Goal: Task Accomplishment & Management: Manage account settings

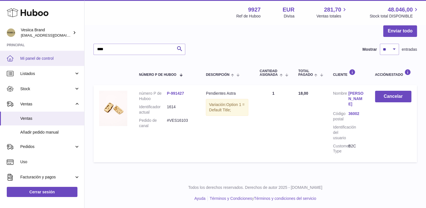
click at [42, 57] on span "Mi panel de control" at bounding box center [50, 58] width 60 height 5
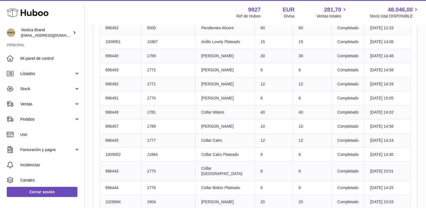
scroll to position [518, 0]
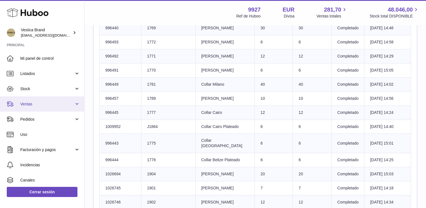
click at [49, 105] on span "Ventas" at bounding box center [47, 103] width 54 height 5
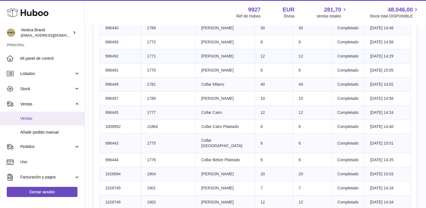
click at [43, 116] on span "Ventas" at bounding box center [50, 118] width 60 height 5
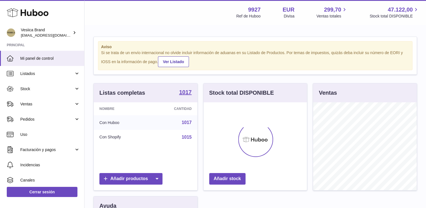
scroll to position [88, 104]
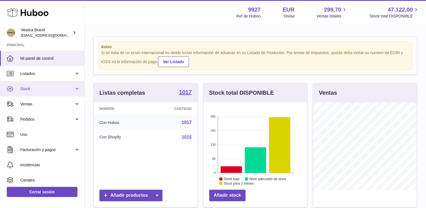
click at [33, 90] on span "Stock" at bounding box center [47, 88] width 54 height 5
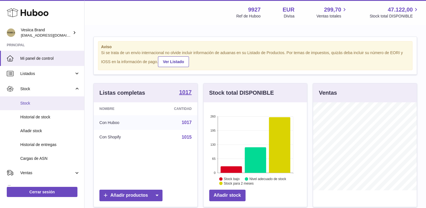
click at [34, 106] on link "Stock" at bounding box center [42, 103] width 84 height 14
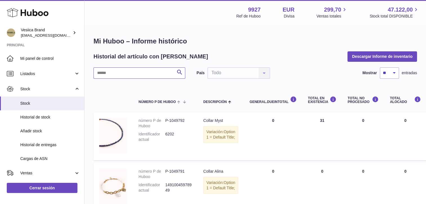
click at [150, 74] on input "text" at bounding box center [139, 72] width 92 height 11
type input "*******"
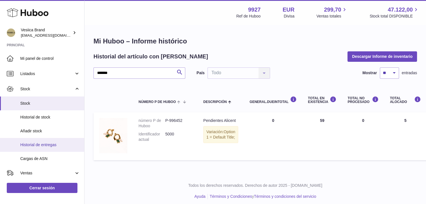
click at [40, 144] on span "Historial de entregas" at bounding box center [50, 144] width 60 height 5
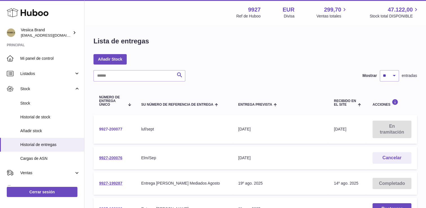
click at [105, 129] on link "9927-200077" at bounding box center [110, 129] width 23 height 5
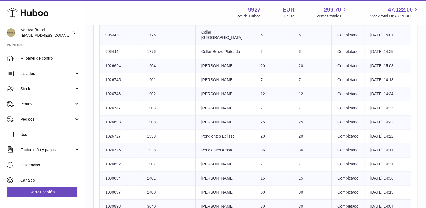
scroll to position [622, 0]
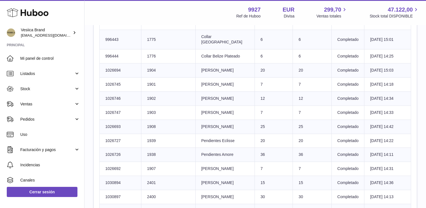
drag, startPoint x: 238, startPoint y: 107, endPoint x: 205, endPoint y: 106, distance: 32.9
click at [205, 106] on td "Título del producto Anillo Cleopatra" at bounding box center [224, 112] width 59 height 14
drag, startPoint x: 205, startPoint y: 106, endPoint x: 214, endPoint y: 106, distance: 9.3
copy td "Anillo Cleopatra"
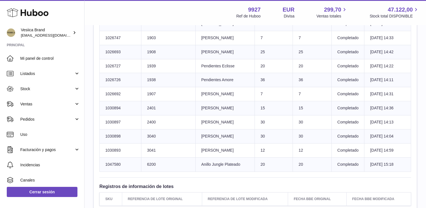
scroll to position [706, 0]
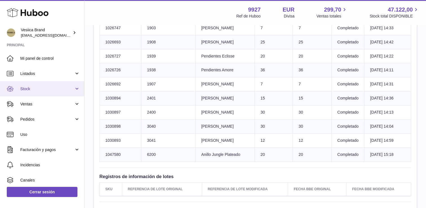
click at [45, 89] on span "Stock" at bounding box center [47, 88] width 54 height 5
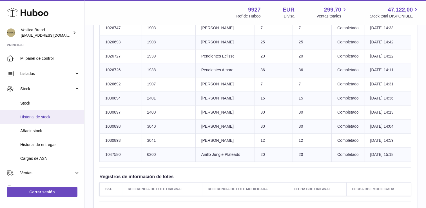
click at [41, 118] on span "Historial de stock" at bounding box center [50, 116] width 60 height 5
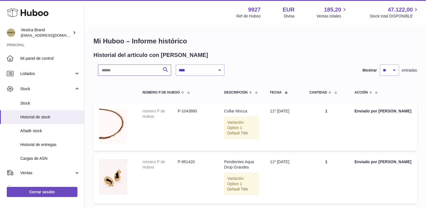
click at [149, 71] on input "text" at bounding box center [134, 69] width 73 height 11
type input "******"
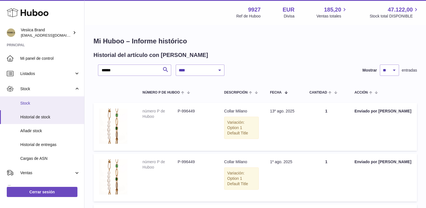
click at [36, 103] on span "Stock" at bounding box center [50, 102] width 60 height 5
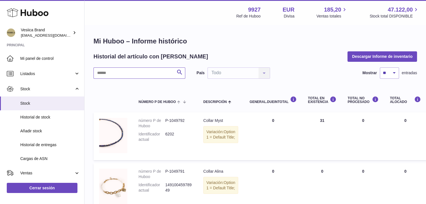
click at [140, 70] on input "text" at bounding box center [139, 72] width 92 height 11
type input "******"
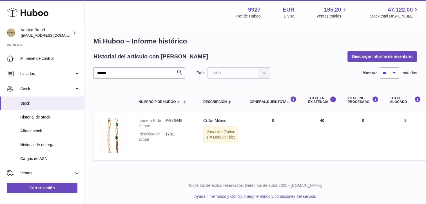
click at [270, 42] on h1 "Mi Huboo – Informe histórico" at bounding box center [254, 41] width 323 height 9
click at [33, 76] on link "Listados" at bounding box center [42, 73] width 84 height 15
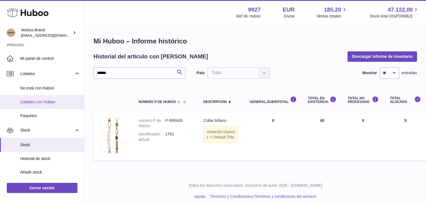
click at [33, 104] on span "Listados con Huboo" at bounding box center [50, 101] width 60 height 5
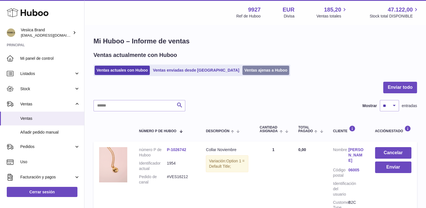
click at [242, 73] on link "Ventas ajenas a Huboo" at bounding box center [265, 70] width 47 height 9
click at [242, 72] on link "Ventas ajenas a Huboo" at bounding box center [265, 70] width 47 height 9
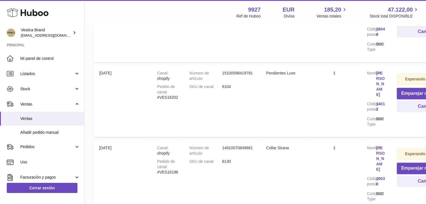
scroll to position [766, 0]
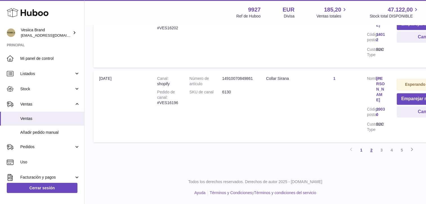
click at [371, 152] on link "2" at bounding box center [371, 150] width 10 height 10
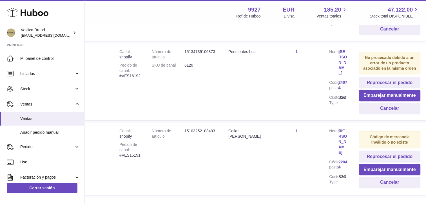
scroll to position [407, 38]
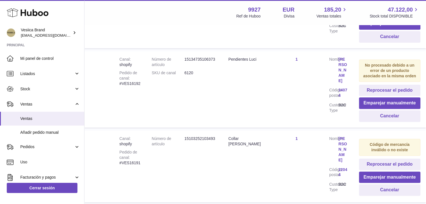
drag, startPoint x: 247, startPoint y: 139, endPoint x: 225, endPoint y: 137, distance: 21.5
click at [225, 137] on td "Denominación Collar Evelina Plateado" at bounding box center [246, 166] width 47 height 72
drag, startPoint x: 225, startPoint y: 137, endPoint x: 233, endPoint y: 138, distance: 7.3
copy div "Collar Evelina Plateado"
click at [41, 73] on span "Listados" at bounding box center [47, 73] width 54 height 5
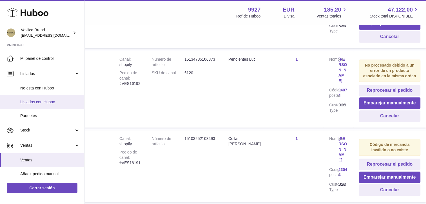
click at [39, 102] on span "Listados con Huboo" at bounding box center [50, 101] width 60 height 5
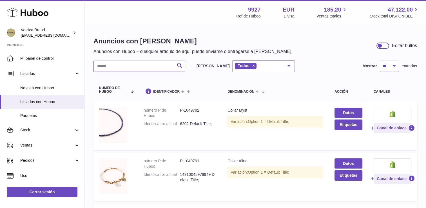
click at [133, 66] on input "text" at bounding box center [139, 66] width 92 height 11
paste input "**********"
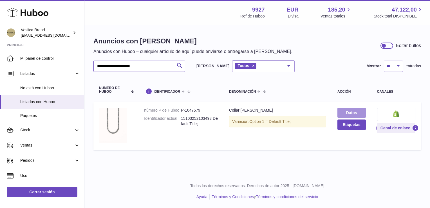
type input "**********"
click at [363, 111] on link "Datos" at bounding box center [352, 113] width 28 height 10
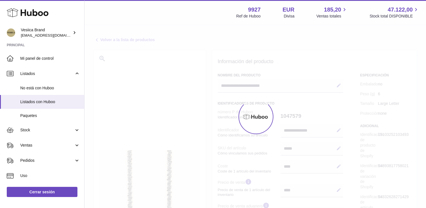
select select
select select "****"
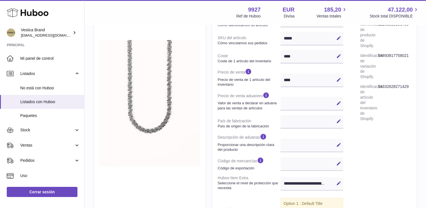
scroll to position [113, 0]
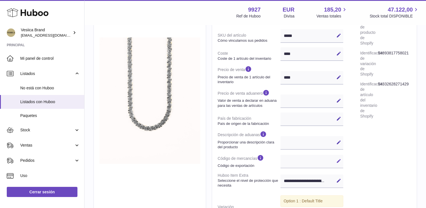
click at [339, 160] on icon at bounding box center [338, 160] width 5 height 5
paste input "********"
type input "********"
click at [336, 160] on icon at bounding box center [338, 160] width 5 height 5
click at [38, 72] on span "Listados" at bounding box center [47, 73] width 54 height 5
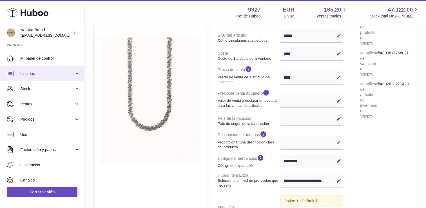
click at [40, 72] on span "Listados" at bounding box center [47, 73] width 54 height 5
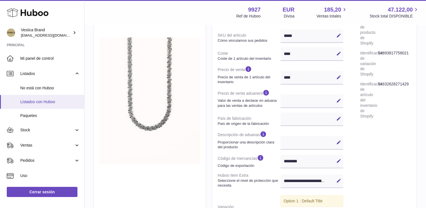
click at [37, 100] on span "Listados con Huboo" at bounding box center [50, 101] width 60 height 5
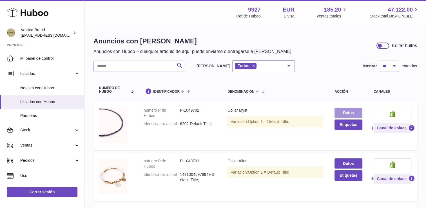
click at [349, 111] on link "Datos" at bounding box center [348, 113] width 28 height 10
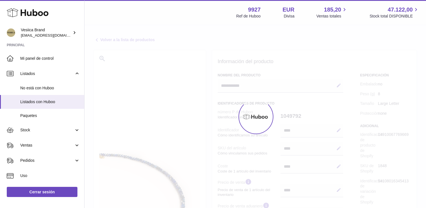
select select
select select "****"
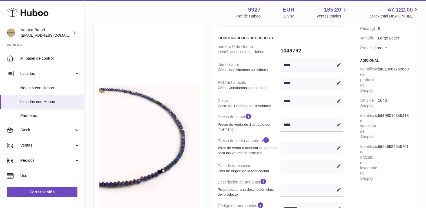
scroll to position [169, 0]
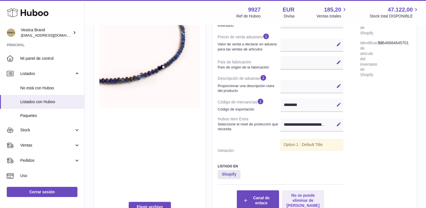
drag, startPoint x: 341, startPoint y: 106, endPoint x: 316, endPoint y: 105, distance: 24.8
click at [341, 106] on button "Editar" at bounding box center [338, 104] width 9 height 9
drag, startPoint x: 277, startPoint y: 104, endPoint x: 281, endPoint y: 104, distance: 4.2
click at [275, 104] on dl "número P de Huboo Identificador único de Huboo 1049792 Identificador Cómo ident…" at bounding box center [281, 46] width 126 height 217
click at [338, 104] on icon at bounding box center [338, 104] width 5 height 5
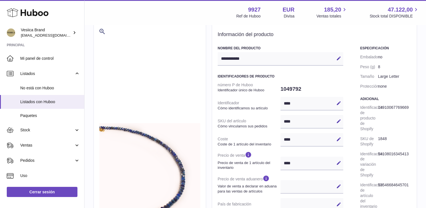
scroll to position [0, 0]
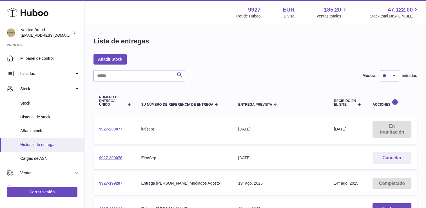
click at [44, 147] on link "Historial de entregas" at bounding box center [42, 145] width 84 height 14
click at [48, 75] on span "Listados" at bounding box center [47, 73] width 54 height 5
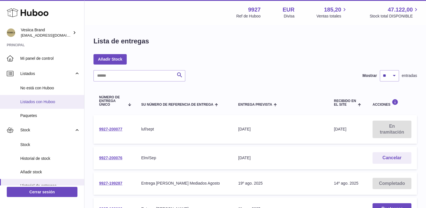
click at [33, 99] on span "Listados con Huboo" at bounding box center [50, 101] width 60 height 5
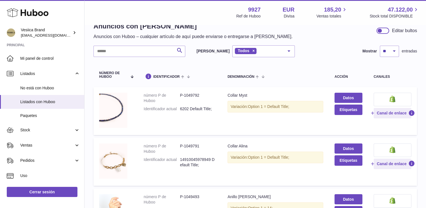
scroll to position [5, 0]
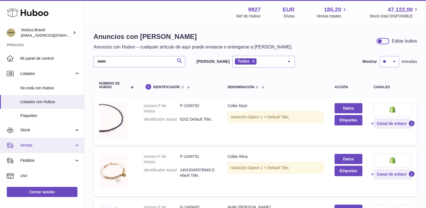
click at [34, 148] on span "Ventas" at bounding box center [47, 144] width 54 height 5
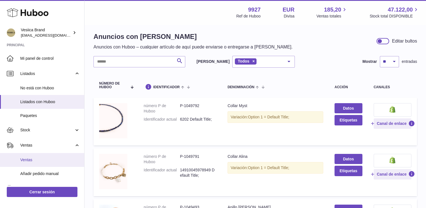
click at [33, 158] on span "Ventas" at bounding box center [50, 159] width 60 height 5
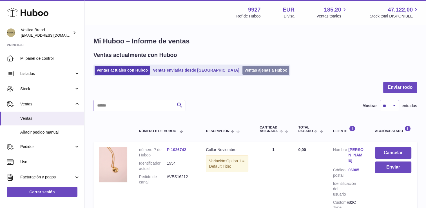
click at [242, 71] on link "Ventas ajenas a Huboo" at bounding box center [265, 70] width 47 height 9
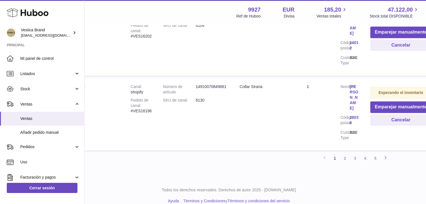
scroll to position [766, 26]
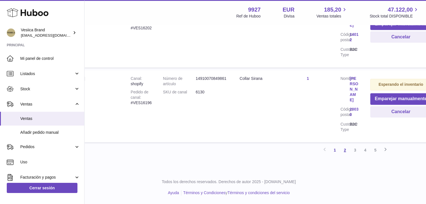
click at [345, 151] on link "2" at bounding box center [345, 150] width 10 height 10
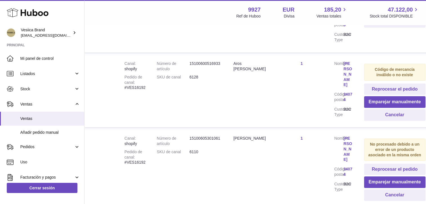
scroll to position [166, 33]
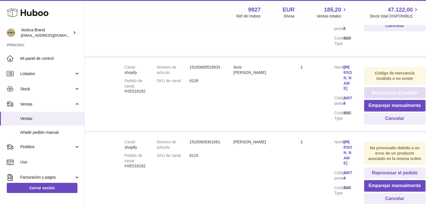
click at [394, 93] on button "Reprocesar el pedido" at bounding box center [394, 93] width 61 height 12
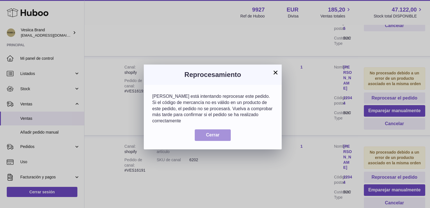
click at [213, 132] on span "Cerrar" at bounding box center [213, 134] width 14 height 5
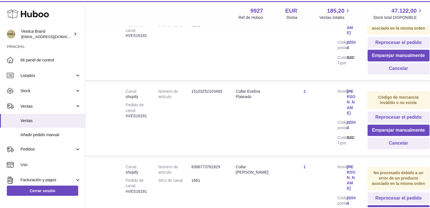
scroll to position [335, 33]
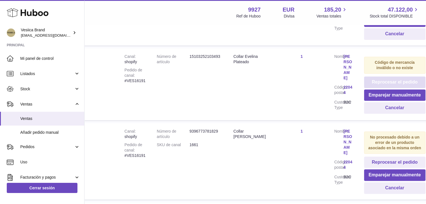
click at [401, 81] on button "Reprocesar el pedido" at bounding box center [394, 82] width 61 height 12
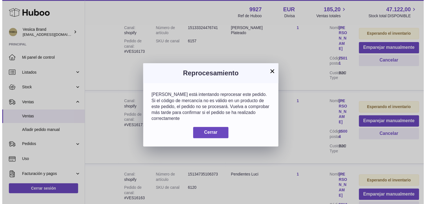
scroll to position [325, 33]
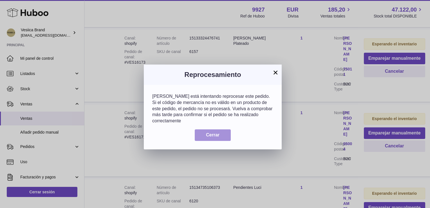
click at [214, 132] on span "Cerrar" at bounding box center [213, 134] width 14 height 5
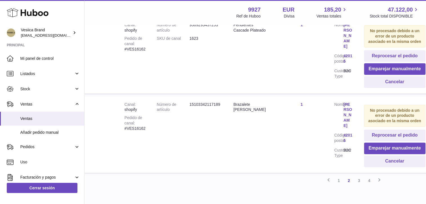
scroll to position [717, 33]
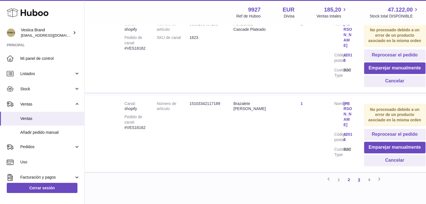
click at [356, 174] on link "3" at bounding box center [359, 179] width 10 height 10
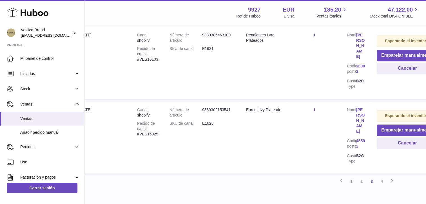
scroll to position [740, 20]
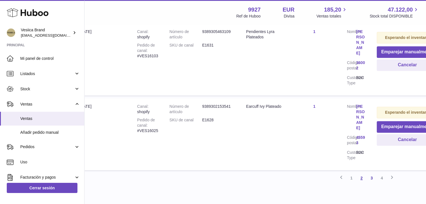
click at [361, 173] on link "2" at bounding box center [361, 178] width 10 height 10
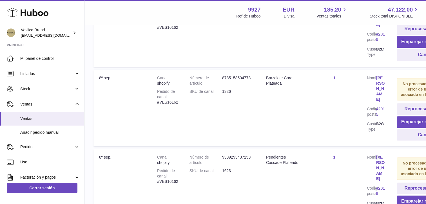
scroll to position [581, 0]
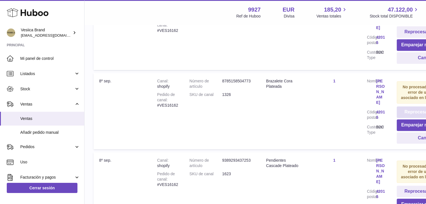
click at [421, 106] on button "Reprocesar el pedido" at bounding box center [427, 112] width 61 height 12
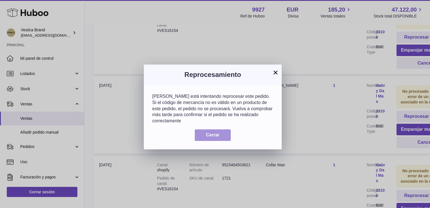
click at [217, 132] on span "Cerrar" at bounding box center [213, 134] width 14 height 5
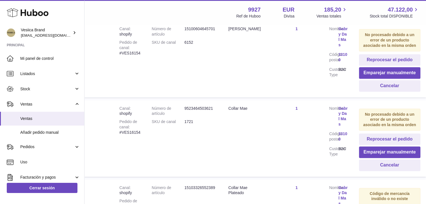
scroll to position [717, 38]
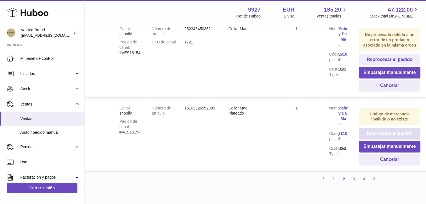
click at [375, 128] on button "Reprocesar el pedido" at bounding box center [389, 134] width 61 height 12
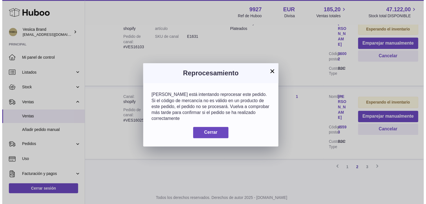
scroll to position [679, 34]
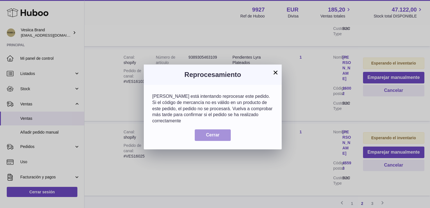
click at [210, 132] on span "Cerrar" at bounding box center [213, 134] width 14 height 5
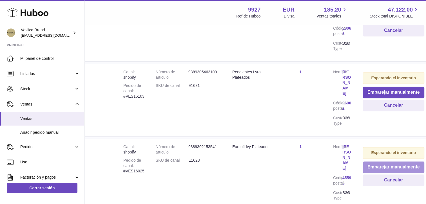
scroll to position [683, 34]
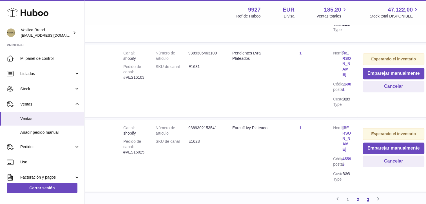
click at [364, 194] on link "3" at bounding box center [368, 199] width 10 height 10
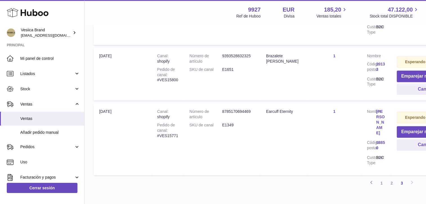
scroll to position [419, 0]
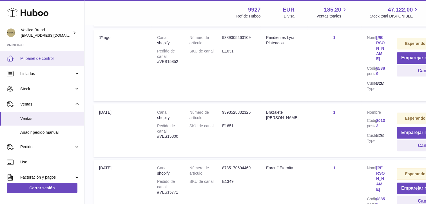
click at [36, 58] on span "Mi panel de control" at bounding box center [50, 58] width 60 height 5
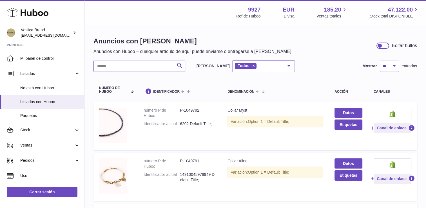
click at [148, 72] on input "text" at bounding box center [139, 66] width 92 height 11
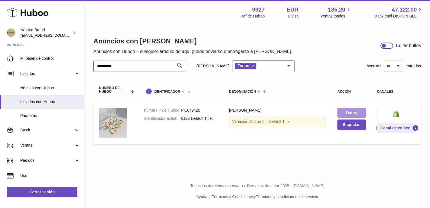
type input "**********"
click at [339, 110] on link "Datos" at bounding box center [352, 113] width 28 height 10
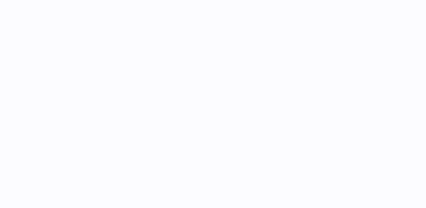
select select "***"
select select "****"
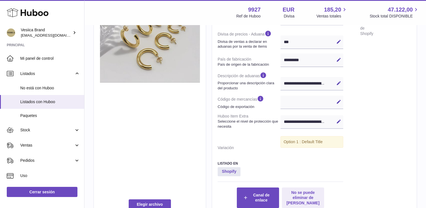
scroll to position [197, 0]
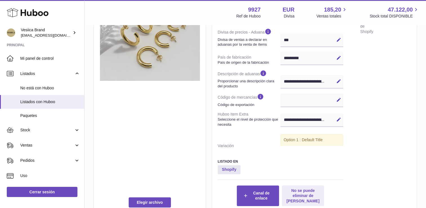
click at [338, 99] on icon at bounding box center [338, 99] width 5 height 5
paste input "********"
type input "********"
click at [341, 104] on button "Guardar" at bounding box center [338, 99] width 9 height 9
click at [43, 99] on link "Listados con Huboo" at bounding box center [42, 102] width 84 height 14
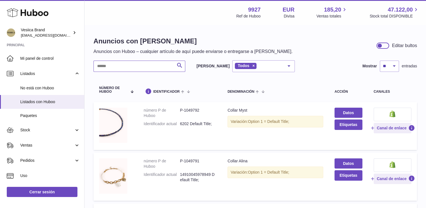
click at [135, 66] on input "text" at bounding box center [139, 66] width 92 height 11
type input "***"
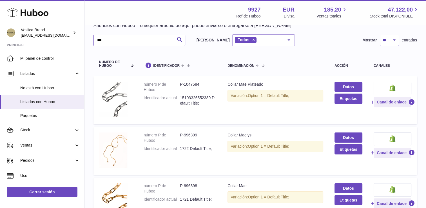
scroll to position [56, 0]
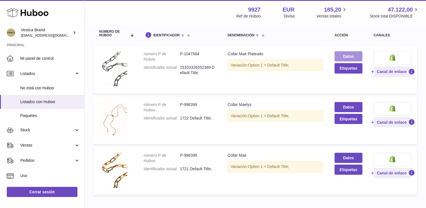
click at [347, 54] on link "Datos" at bounding box center [348, 56] width 28 height 10
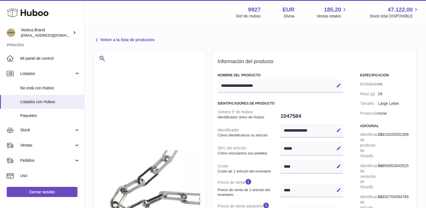
select select
select select "****"
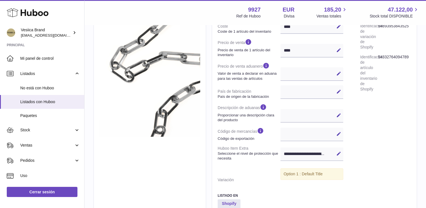
scroll to position [141, 0]
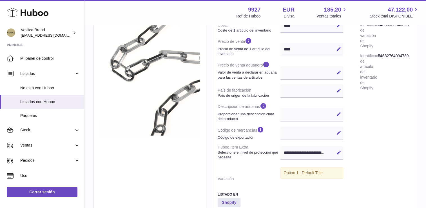
click at [337, 133] on icon at bounding box center [338, 132] width 5 height 5
paste input "********"
type input "********"
click at [345, 137] on div "**********" at bounding box center [314, 85] width 193 height 306
click at [339, 133] on icon at bounding box center [338, 132] width 5 height 5
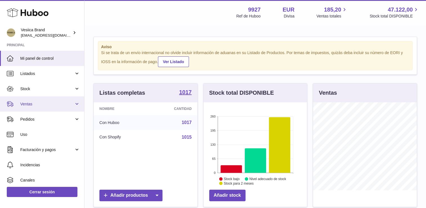
click at [48, 100] on link "Ventas" at bounding box center [42, 103] width 84 height 15
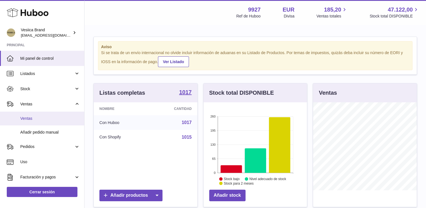
click at [42, 116] on span "Ventas" at bounding box center [50, 118] width 60 height 5
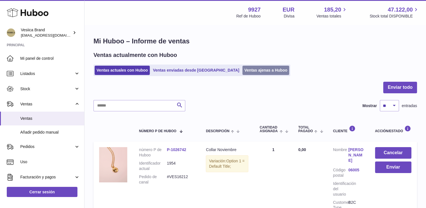
click at [242, 68] on link "Ventas ajenas a Huboo" at bounding box center [265, 70] width 47 height 9
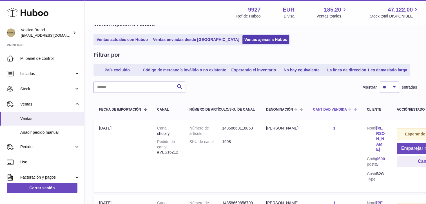
scroll to position [113, 0]
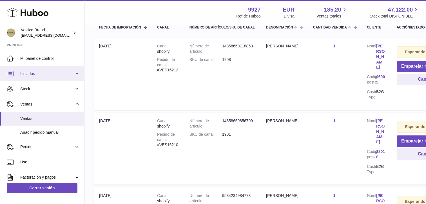
click at [38, 78] on link "Listados" at bounding box center [42, 73] width 84 height 15
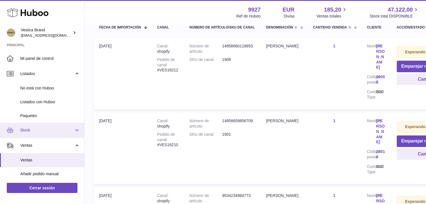
scroll to position [28, 0]
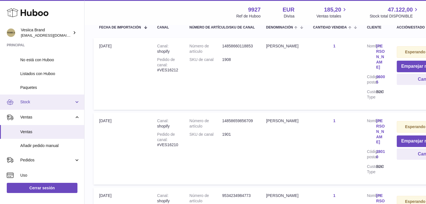
click at [33, 104] on span "Stock" at bounding box center [47, 101] width 54 height 5
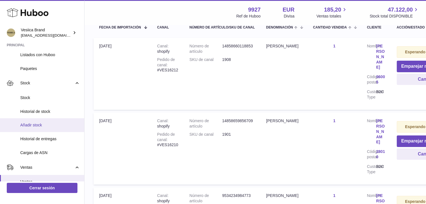
scroll to position [56, 0]
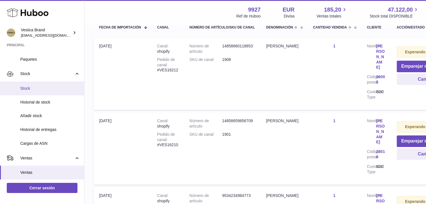
click at [37, 89] on span "Stock" at bounding box center [50, 88] width 60 height 5
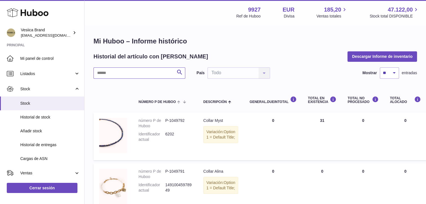
click at [155, 76] on input "text" at bounding box center [139, 72] width 92 height 11
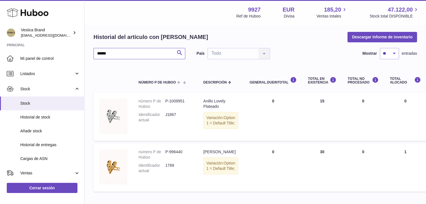
scroll to position [28, 0]
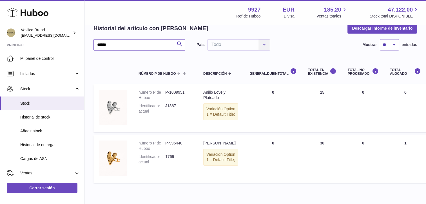
click at [36, 41] on div "Huboo Vesiica Brand logistic@vesiica.com Principal Mi panel de control Listados…" at bounding box center [213, 101] width 426 height 258
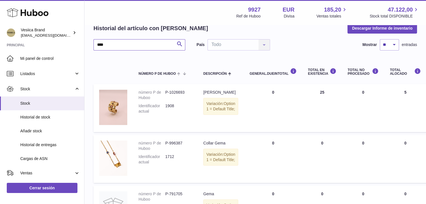
type input "****"
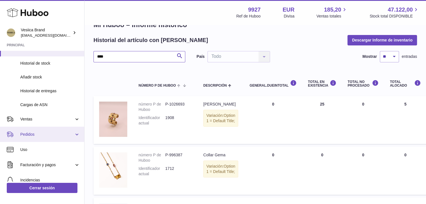
scroll to position [56, 0]
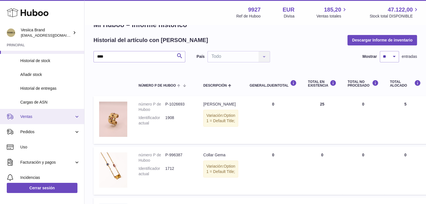
click at [35, 121] on link "Ventas" at bounding box center [42, 116] width 84 height 15
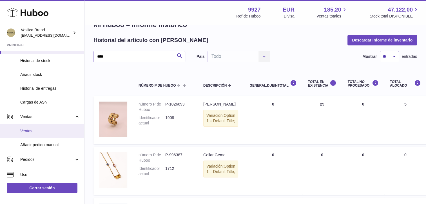
click at [32, 136] on link "Ventas" at bounding box center [42, 131] width 84 height 14
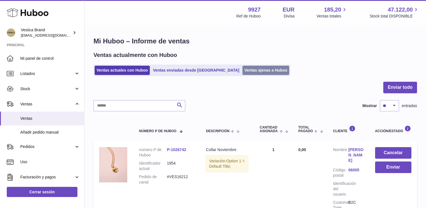
click at [242, 73] on link "Ventas ajenas a Huboo" at bounding box center [265, 70] width 47 height 9
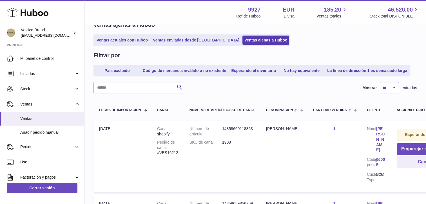
scroll to position [84, 0]
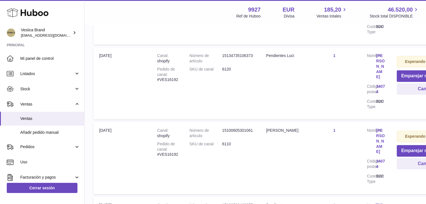
scroll to position [535, 0]
